Goal: Go to known website: Go to known website

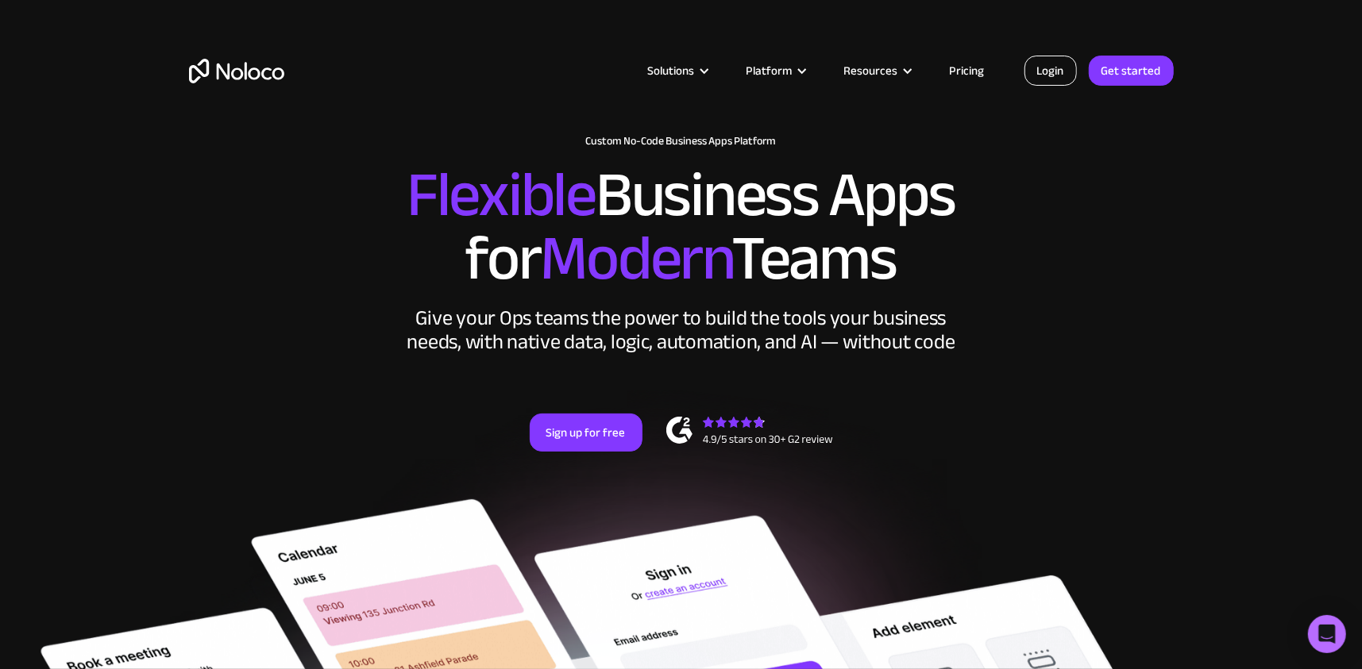
click at [1031, 62] on link "Login" at bounding box center [1050, 71] width 52 height 30
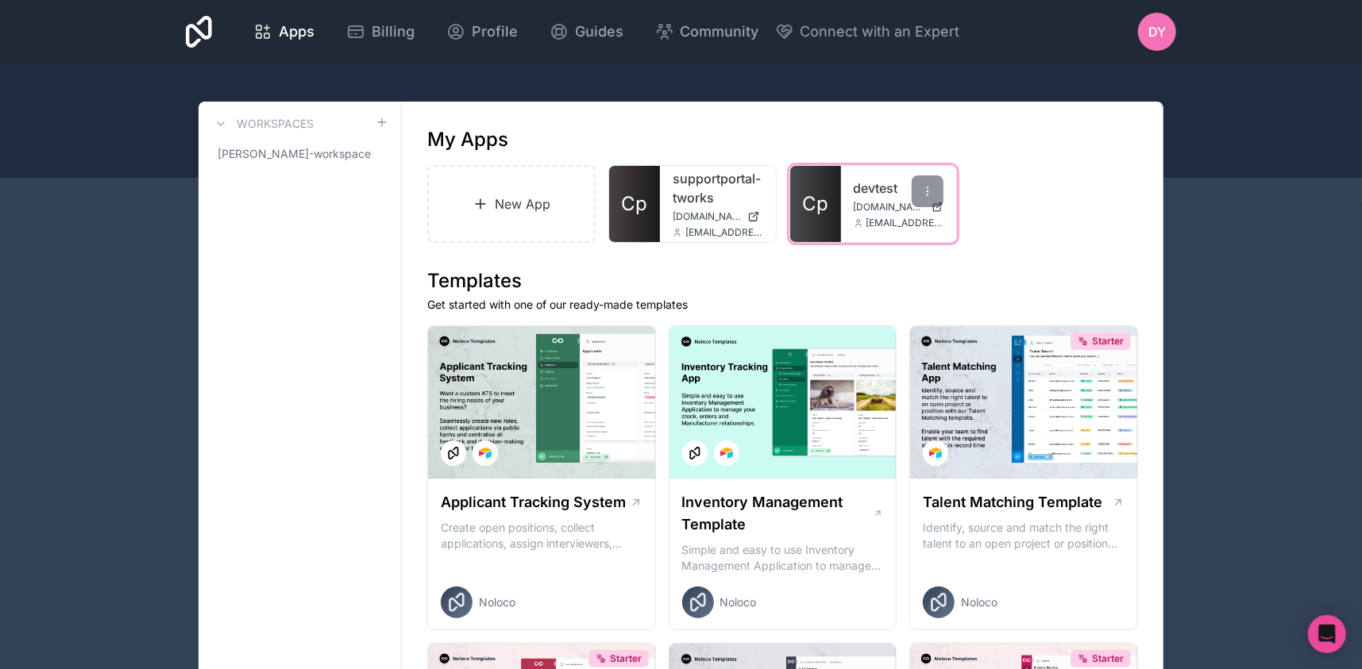
click at [834, 212] on link "Cp" at bounding box center [815, 204] width 51 height 76
